Goal: Navigation & Orientation: Find specific page/section

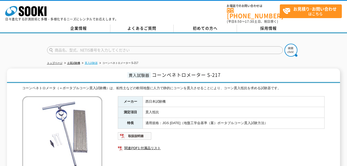
click at [94, 61] on link "貫入試験器" at bounding box center [91, 62] width 13 height 3
